Goal: Check status: Check status

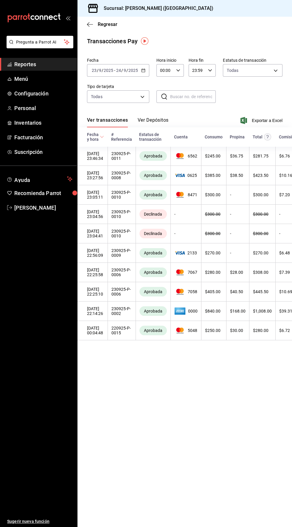
click at [24, 62] on span "Reportes" at bounding box center [43, 64] width 58 height 8
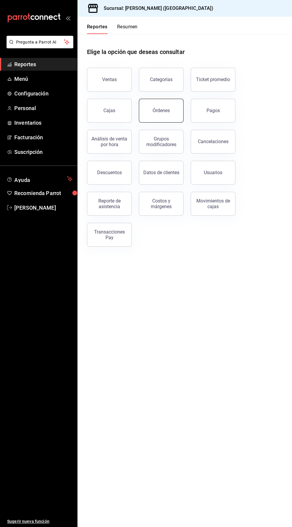
click at [164, 114] on button "Órdenes" at bounding box center [161, 111] width 45 height 24
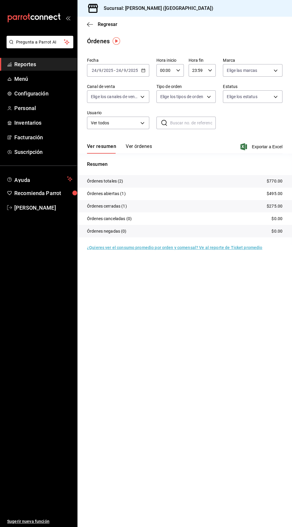
click at [168, 68] on input "00:00" at bounding box center [165, 70] width 17 height 12
click at [164, 110] on span "04" at bounding box center [163, 111] width 4 height 5
type input "04:00"
click at [211, 401] on div at bounding box center [146, 263] width 292 height 527
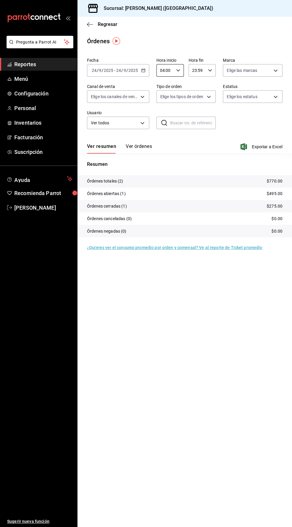
scroll to position [0, 0]
